Goal: Task Accomplishment & Management: Use online tool/utility

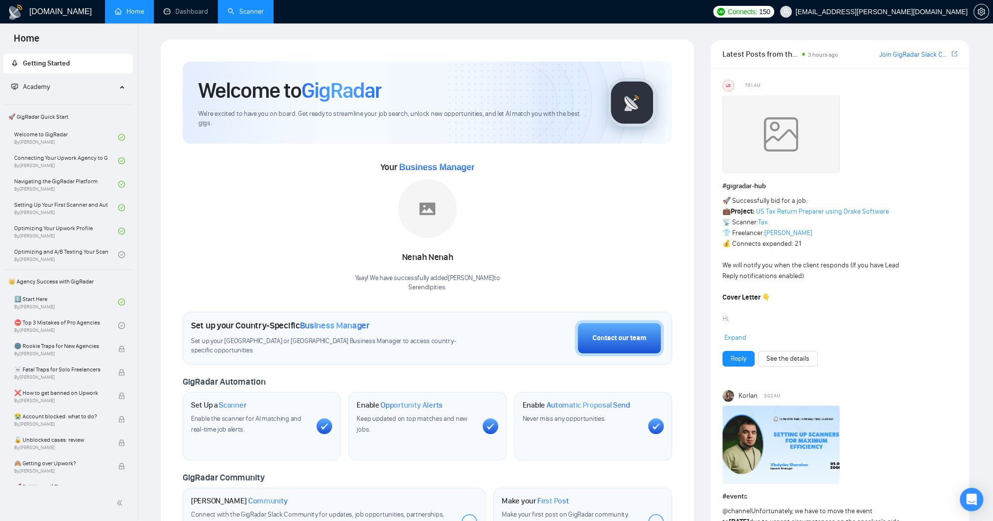
click at [264, 15] on link "Scanner" at bounding box center [246, 11] width 36 height 8
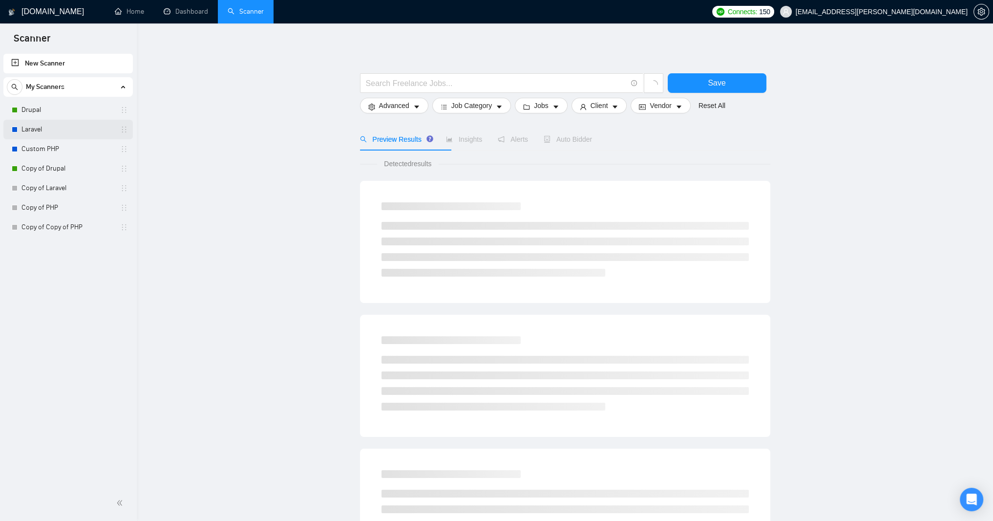
click at [44, 129] on link "Laravel" at bounding box center [67, 130] width 93 height 20
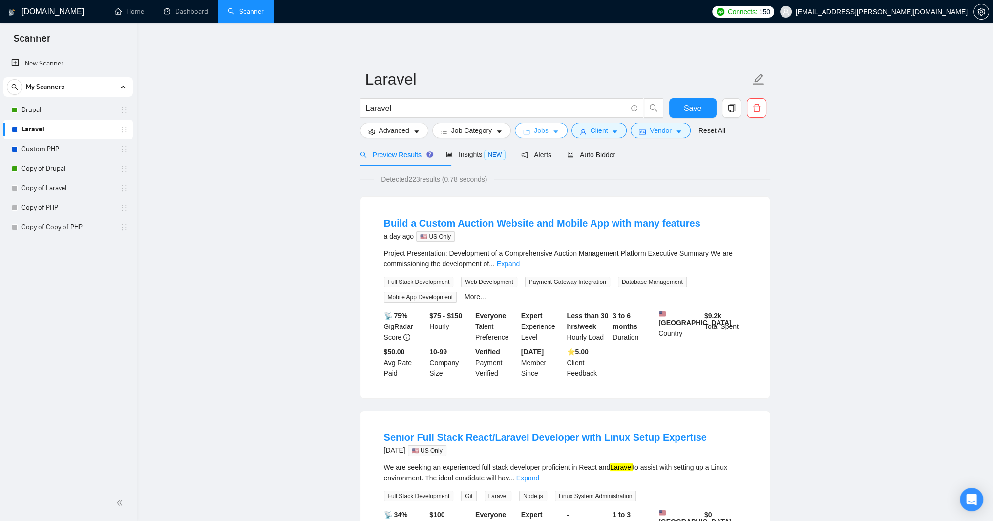
click at [559, 131] on span "caret-down" at bounding box center [555, 131] width 7 height 7
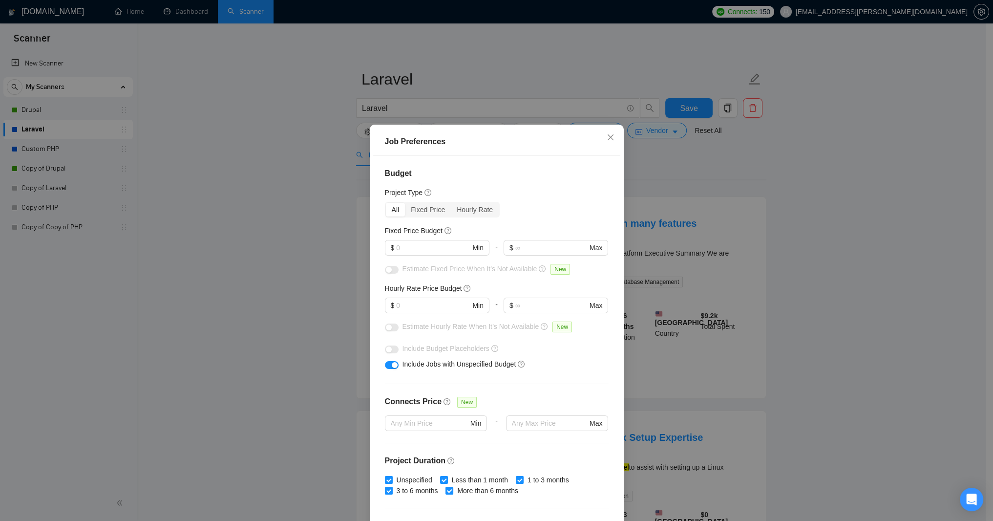
click at [248, 200] on div "Job Preferences Budget Project Type All Fixed Price Hourly Rate Fixed Price Bud…" at bounding box center [496, 260] width 993 height 521
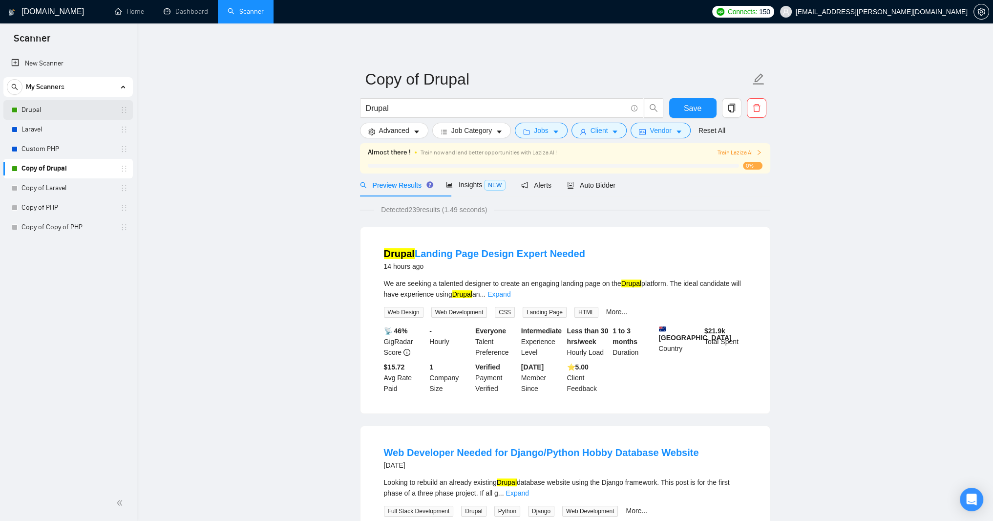
click at [51, 112] on link "Drupal" at bounding box center [67, 110] width 93 height 20
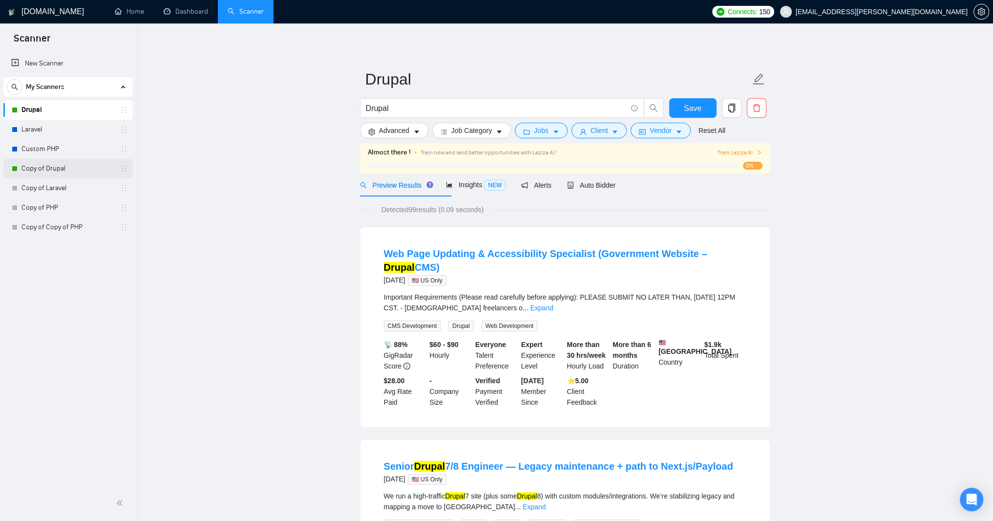
click at [46, 167] on link "Copy of Drupal" at bounding box center [67, 169] width 93 height 20
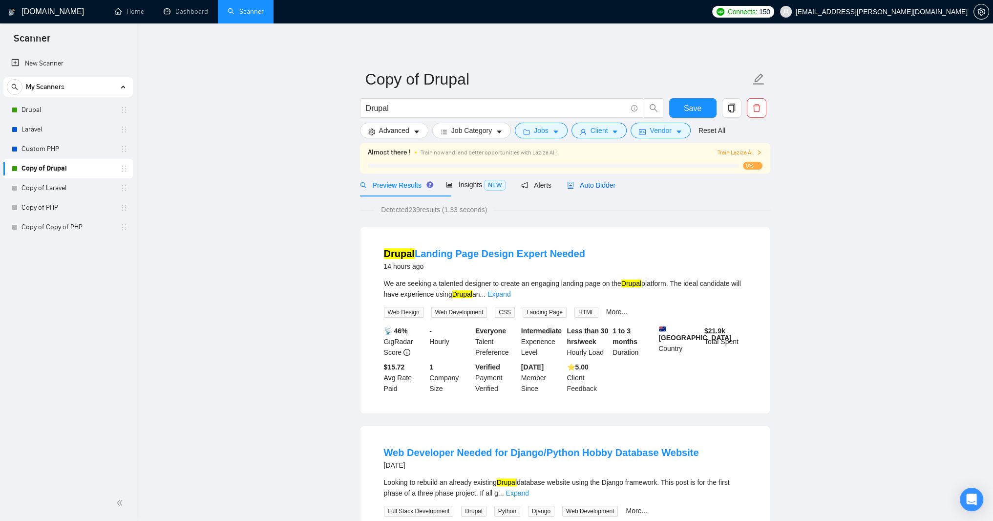
click at [615, 189] on span "Auto Bidder" at bounding box center [591, 185] width 48 height 8
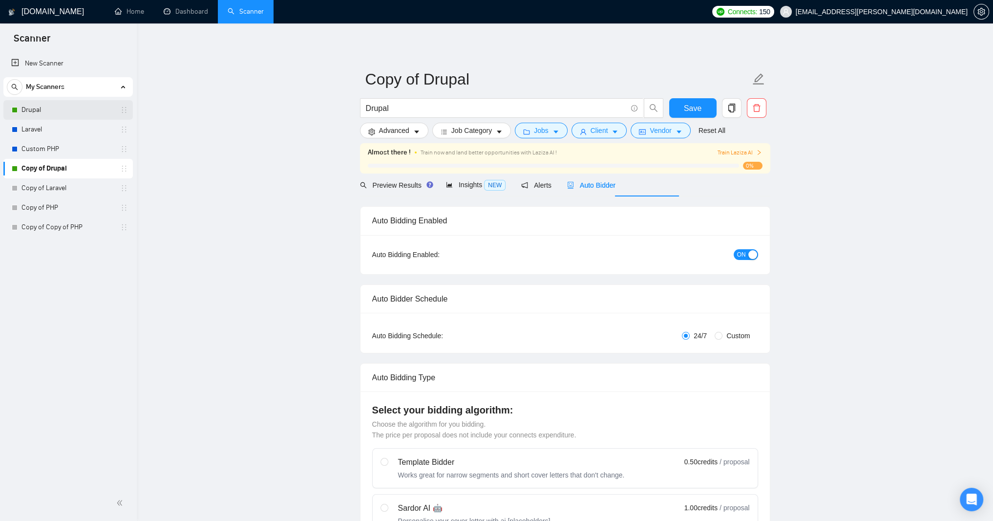
click at [68, 105] on link "Drupal" at bounding box center [67, 110] width 93 height 20
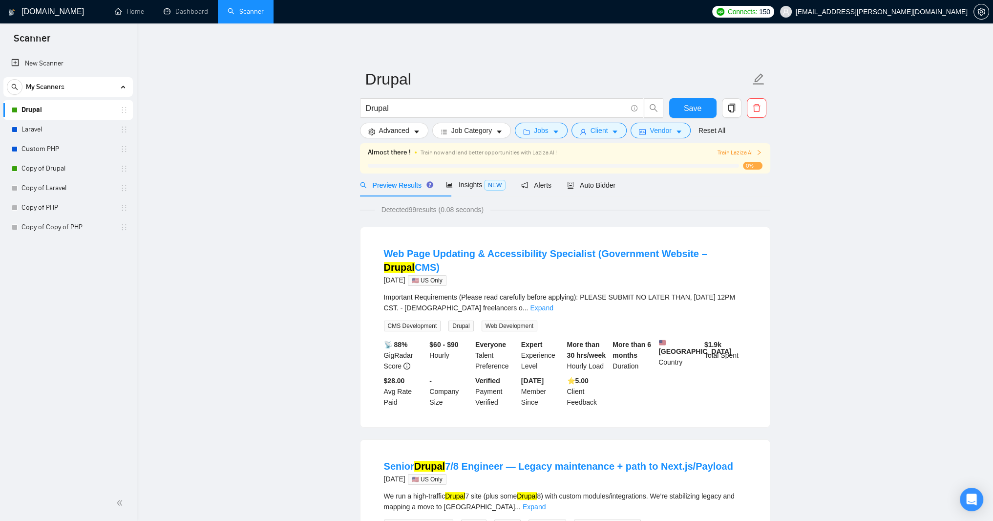
click at [739, 157] on span "Train Laziza AI" at bounding box center [739, 152] width 45 height 9
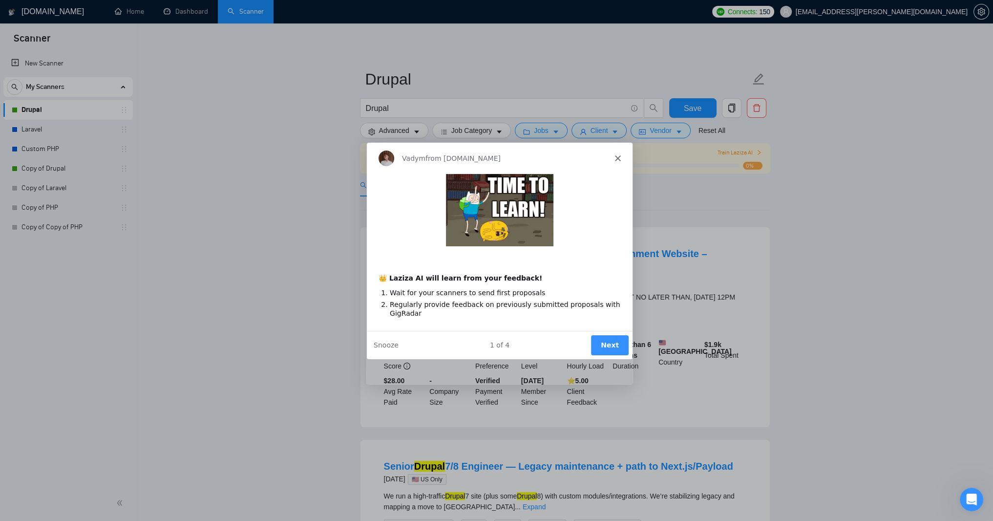
click at [615, 159] on polygon "Close" at bounding box center [617, 158] width 6 height 6
